Goal: Information Seeking & Learning: Learn about a topic

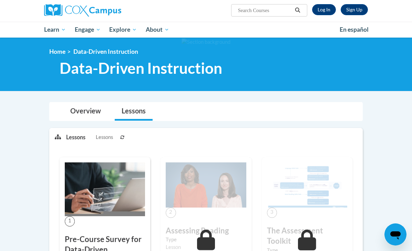
scroll to position [56, 0]
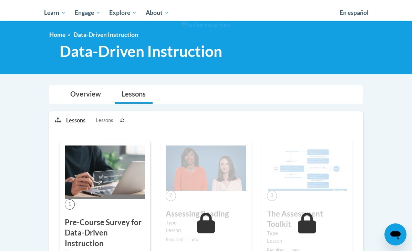
scroll to position [54, 0]
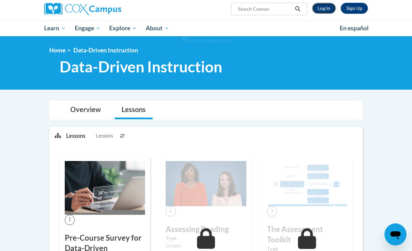
click at [328, 6] on link "Log In" at bounding box center [324, 8] width 24 height 11
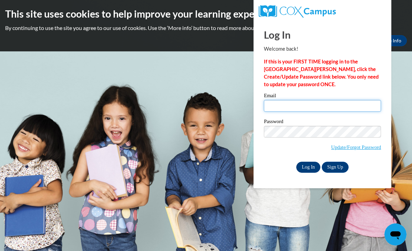
type input "radisongravitt@gmail.com"
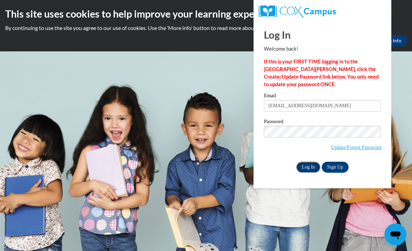
click at [308, 168] on input "Log In" at bounding box center [308, 166] width 24 height 11
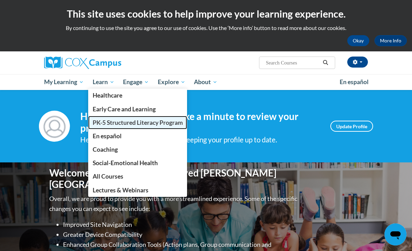
click at [107, 122] on span "PK-5 Structured Literacy Program" at bounding box center [138, 122] width 90 height 7
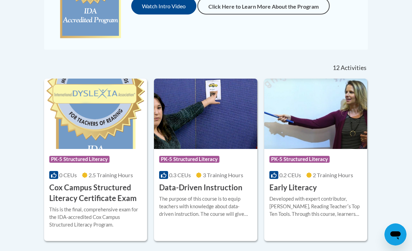
scroll to position [299, 0]
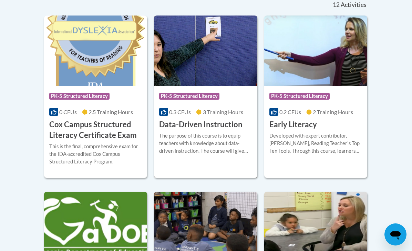
click at [196, 139] on div "The purpose of this course is to equip teachers with knowledge about data-drive…" at bounding box center [205, 143] width 93 height 23
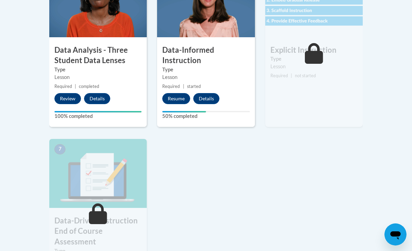
scroll to position [370, 0]
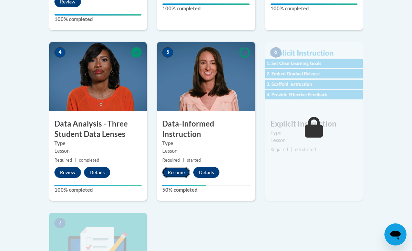
click at [176, 171] on button "Resume" at bounding box center [176, 172] width 28 height 11
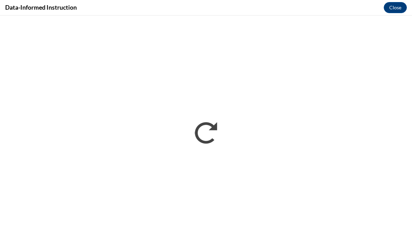
scroll to position [0, 0]
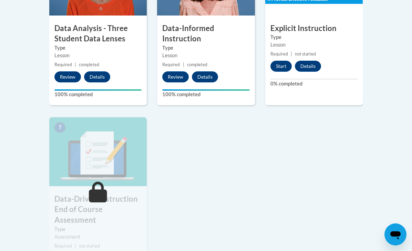
scroll to position [410, 0]
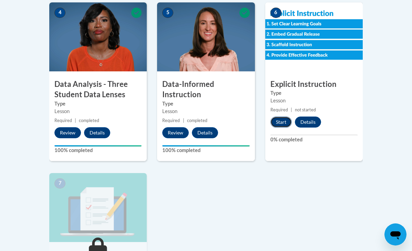
click at [279, 122] on button "Start" at bounding box center [280, 121] width 21 height 11
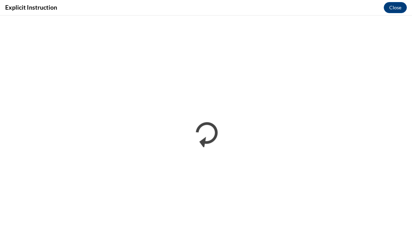
scroll to position [0, 0]
